Goal: Find specific page/section: Find specific page/section

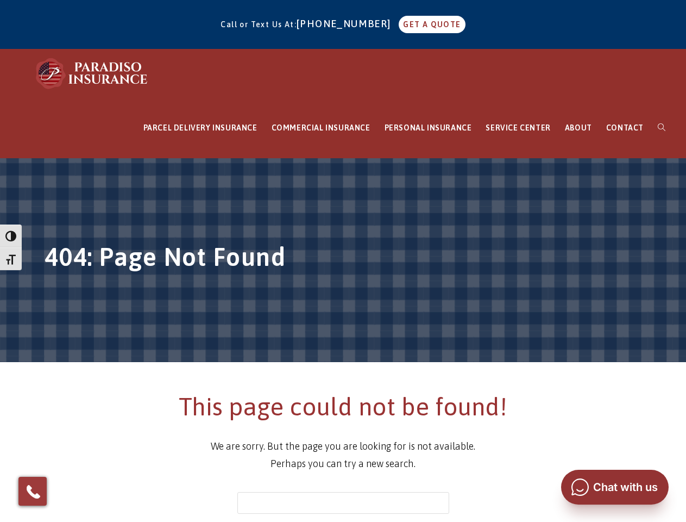
click at [343, 261] on h1 "404: Page Not Found" at bounding box center [344, 260] width 598 height 40
click at [11, 236] on span "button" at bounding box center [10, 235] width 11 height 11
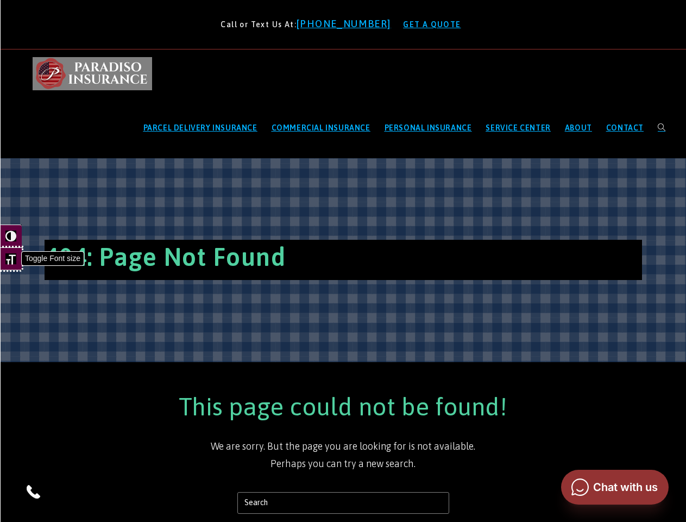
click at [11, 259] on span "button" at bounding box center [10, 258] width 11 height 11
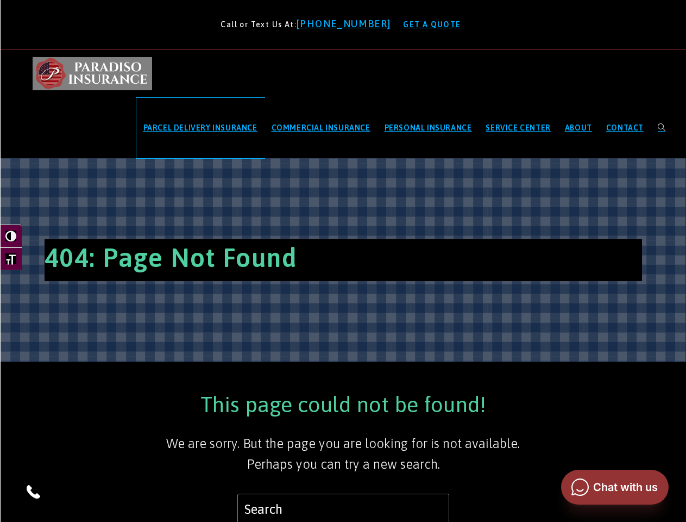
click at [201, 128] on span "PARCEL DELIVERY INSURANCE" at bounding box center [200, 127] width 114 height 9
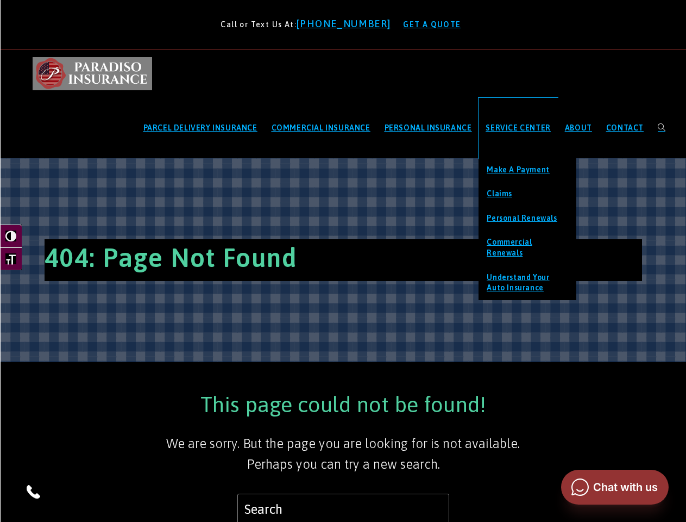
click at [518, 128] on span "SERVICE CENTER" at bounding box center [518, 127] width 65 height 9
click at [33, 491] on img at bounding box center [32, 491] width 17 height 17
